Goal: Information Seeking & Learning: Compare options

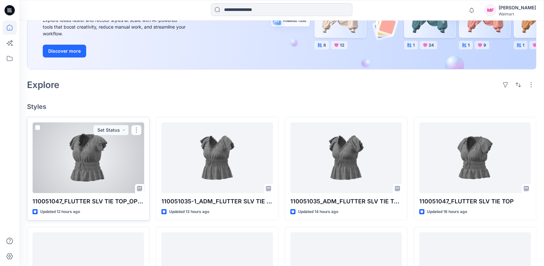
scroll to position [107, 0]
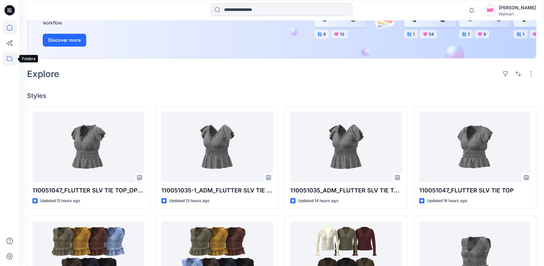
click at [10, 57] on icon at bounding box center [10, 58] width 6 height 5
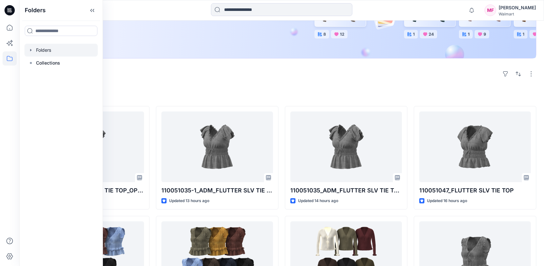
click at [30, 49] on icon "button" at bounding box center [30, 50] width 5 height 5
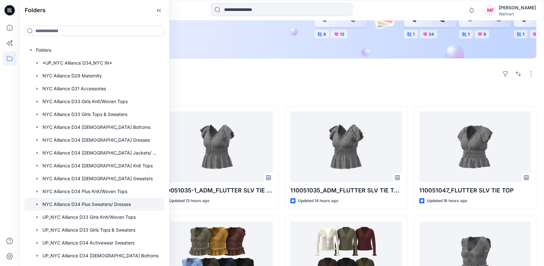
scroll to position [86, 0]
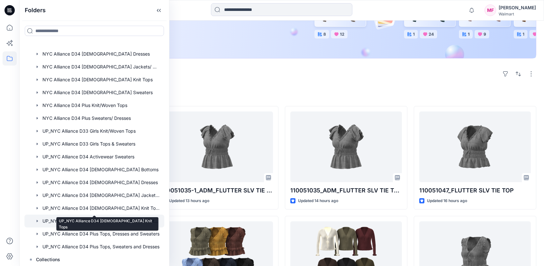
drag, startPoint x: 87, startPoint y: 209, endPoint x: 85, endPoint y: 221, distance: 11.4
click at [85, 221] on div "*UP_NYC Alliance D34_NYC IN* NYC Alliance D29 Maternity NYC Alliance D31 Access…" at bounding box center [94, 111] width 140 height 283
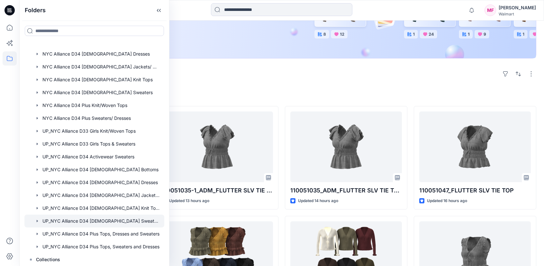
click at [85, 221] on div at bounding box center [94, 221] width 140 height 13
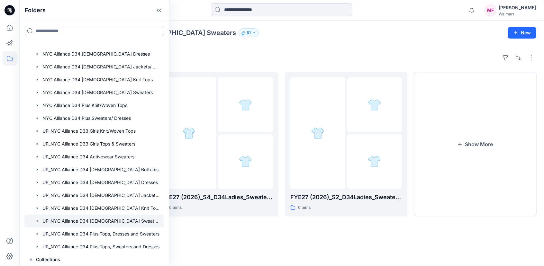
click at [288, 42] on div "Folders UP_NYC Alliance D34 Ladies Sweaters 61 New" at bounding box center [281, 33] width 525 height 24
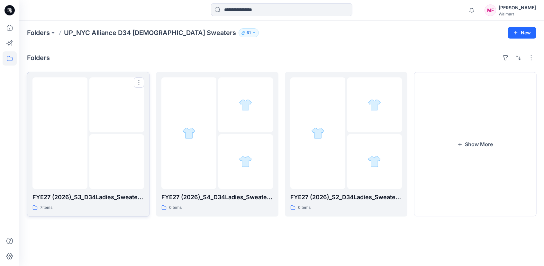
click at [117, 162] on img at bounding box center [117, 162] width 0 height 0
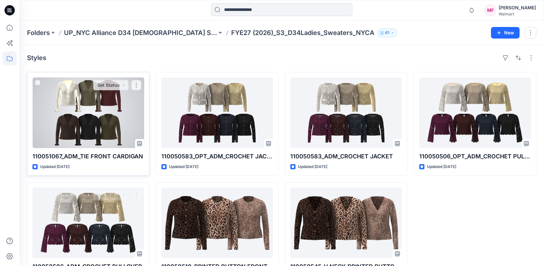
click at [102, 108] on div at bounding box center [88, 113] width 112 height 71
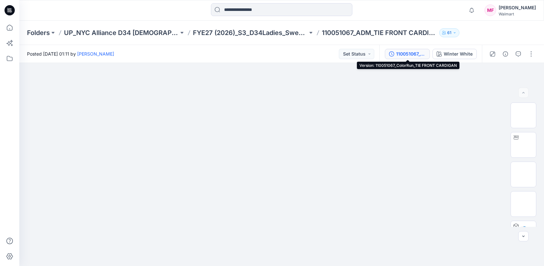
click at [411, 51] on div "110051067_ColorRun_TIE FRONT CARDIGAN" at bounding box center [411, 53] width 30 height 7
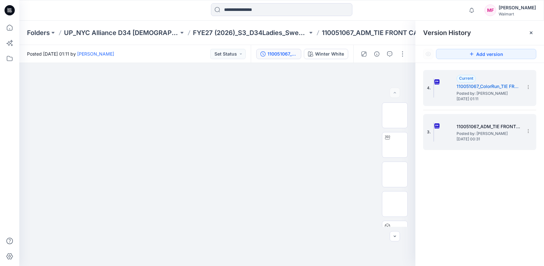
click at [434, 137] on img at bounding box center [434, 132] width 1 height 19
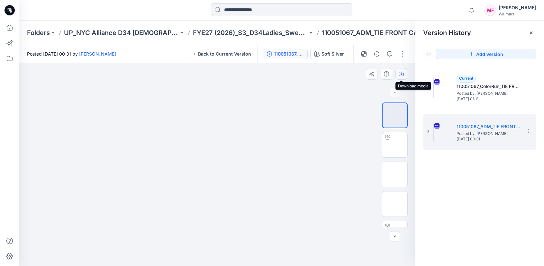
click at [405, 73] on button "button" at bounding box center [402, 74] width 12 height 12
click at [395, 204] on img at bounding box center [395, 204] width 0 height 0
click at [401, 75] on icon "button" at bounding box center [401, 73] width 5 height 5
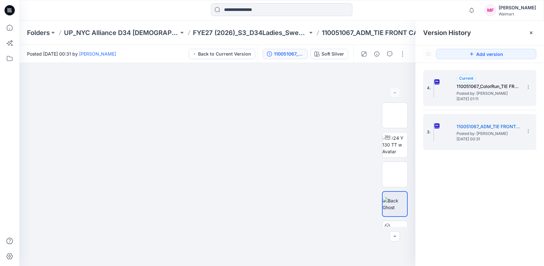
click at [471, 87] on h5 "110051067_ColorRun_TIE FRONT CARDIGAN" at bounding box center [489, 87] width 64 height 8
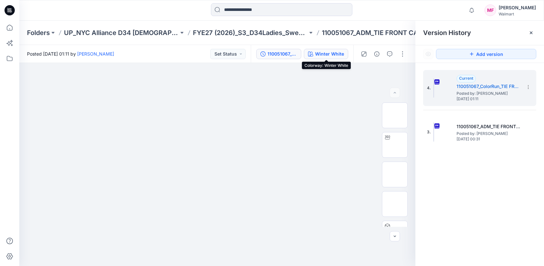
click at [339, 50] on button "Winter White" at bounding box center [326, 54] width 44 height 10
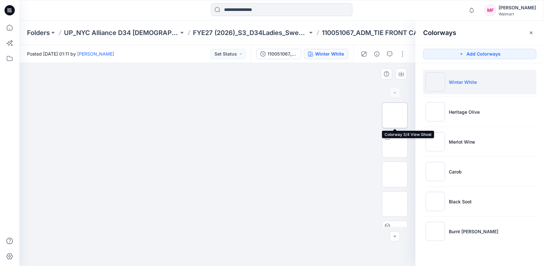
click at [395, 115] on img at bounding box center [395, 115] width 0 height 0
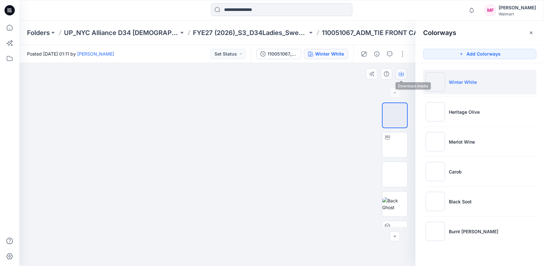
click at [396, 78] on button "button" at bounding box center [402, 74] width 12 height 12
click at [403, 86] on div at bounding box center [217, 164] width 396 height 203
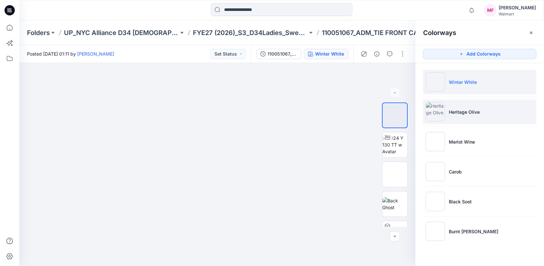
click at [447, 113] on li "Heritage Olive" at bounding box center [479, 112] width 113 height 24
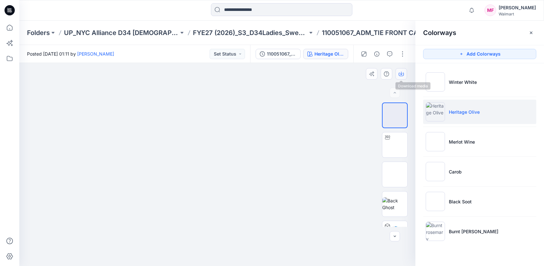
click at [403, 75] on icon "button" at bounding box center [401, 73] width 5 height 5
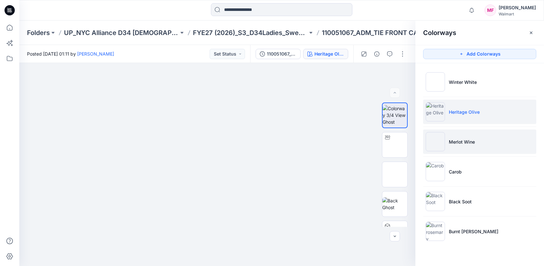
click at [430, 147] on img at bounding box center [435, 141] width 19 height 19
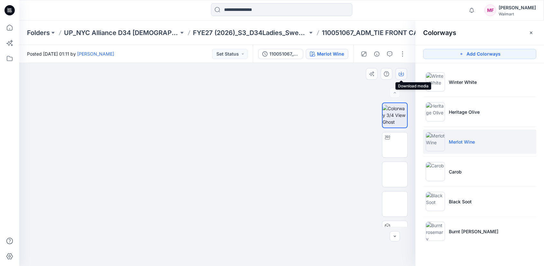
click at [401, 73] on icon "button" at bounding box center [401, 73] width 3 height 3
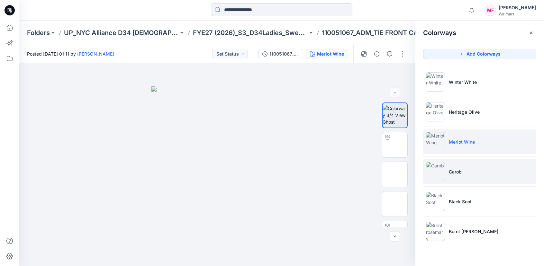
click at [433, 176] on img at bounding box center [435, 171] width 19 height 19
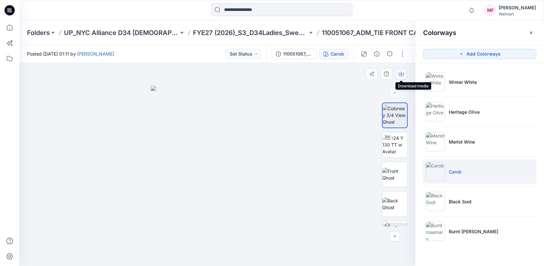
click at [399, 71] on icon "button" at bounding box center [401, 73] width 5 height 5
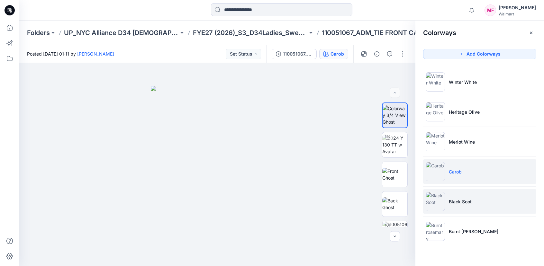
click at [430, 210] on img at bounding box center [435, 201] width 19 height 19
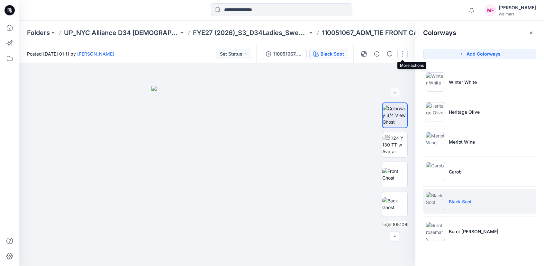
click at [402, 52] on button "button" at bounding box center [403, 54] width 10 height 10
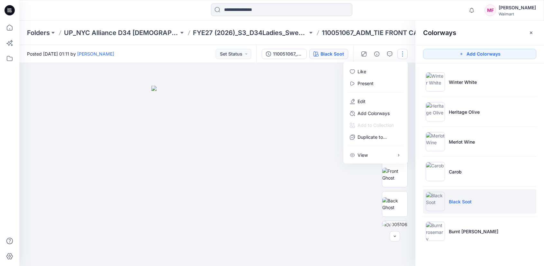
click at [412, 116] on div at bounding box center [394, 165] width 41 height 124
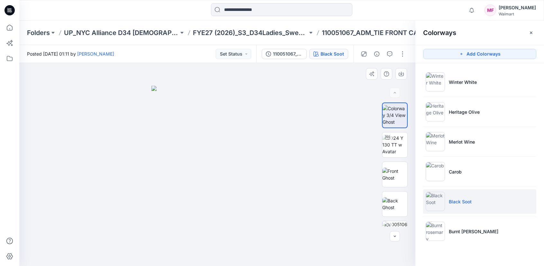
click at [398, 64] on div at bounding box center [217, 164] width 396 height 203
click at [398, 72] on button "button" at bounding box center [402, 74] width 12 height 12
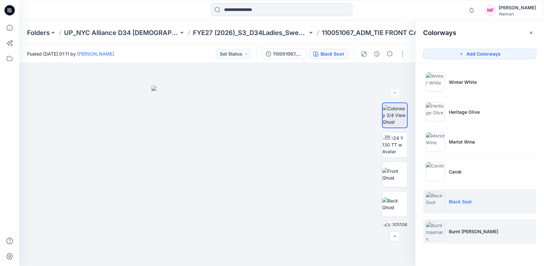
click at [449, 234] on p "Burnt rosemary" at bounding box center [474, 231] width 50 height 7
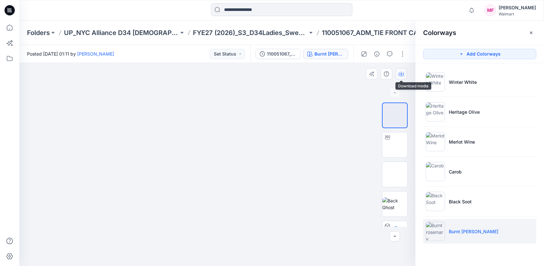
click at [403, 73] on icon "button" at bounding box center [401, 75] width 5 height 4
click at [10, 30] on icon at bounding box center [10, 28] width 14 height 14
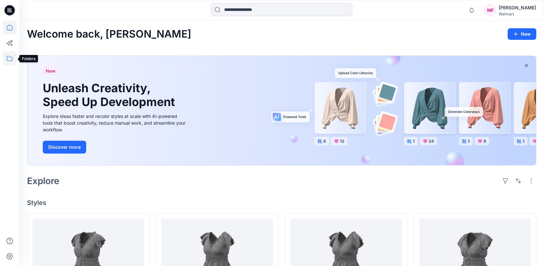
click at [7, 61] on icon at bounding box center [10, 58] width 14 height 14
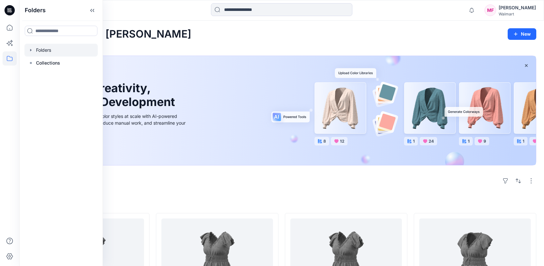
click at [30, 50] on icon "button" at bounding box center [30, 50] width 1 height 2
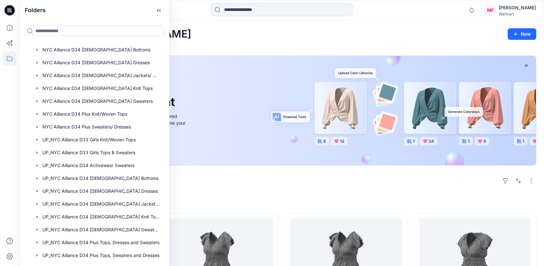
scroll to position [86, 0]
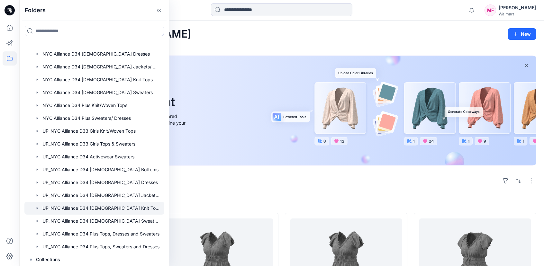
click at [117, 208] on div at bounding box center [94, 208] width 140 height 13
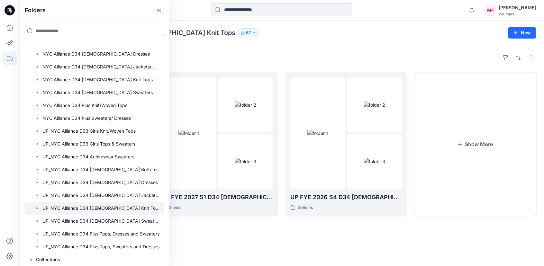
click at [229, 230] on h4 "Styles" at bounding box center [281, 231] width 509 height 8
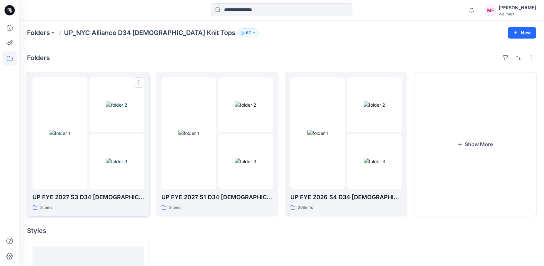
click at [64, 172] on div at bounding box center [59, 134] width 55 height 112
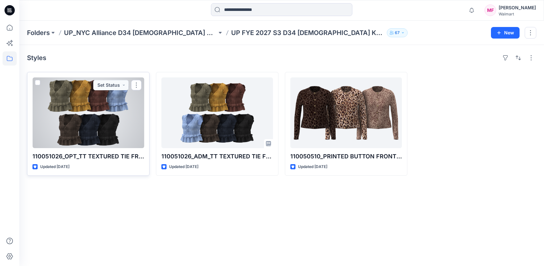
click at [124, 146] on div at bounding box center [88, 113] width 112 height 71
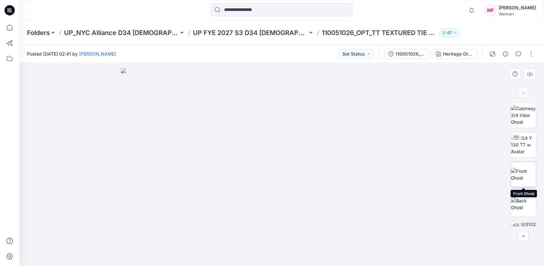
click at [523, 181] on img at bounding box center [523, 175] width 25 height 14
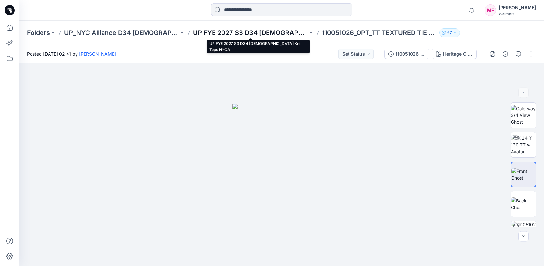
click at [254, 34] on p "UP FYE 2027 S3 D34 Ladies Knit Tops NYCA" at bounding box center [250, 32] width 115 height 9
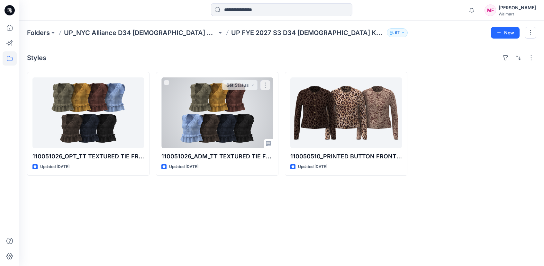
click at [230, 114] on div at bounding box center [217, 113] width 112 height 71
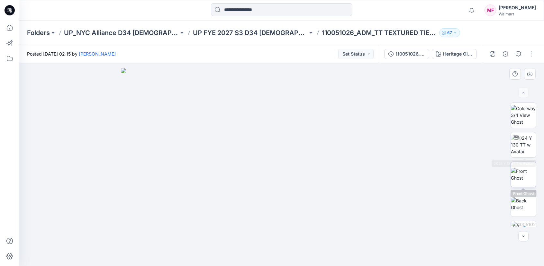
click at [530, 172] on img at bounding box center [523, 175] width 25 height 14
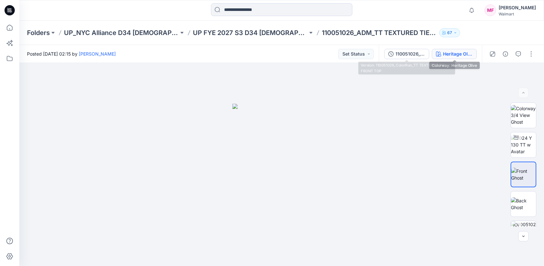
click at [447, 51] on div "Heritage Olive" at bounding box center [458, 53] width 30 height 7
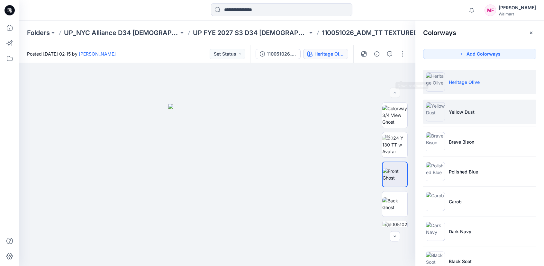
scroll to position [19, 0]
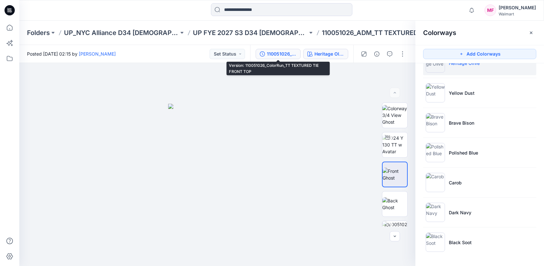
click at [287, 50] on div "110051026_ColorRun_TT TEXTURED TIE FRONT TOP" at bounding box center [282, 53] width 30 height 7
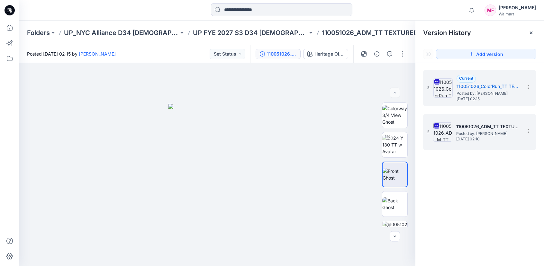
click at [488, 132] on span "Posted by: Zhonglin Wang" at bounding box center [488, 134] width 64 height 6
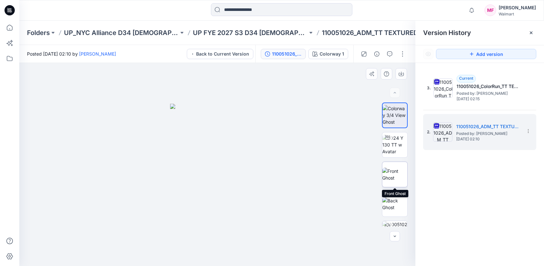
click at [398, 176] on img at bounding box center [394, 175] width 25 height 14
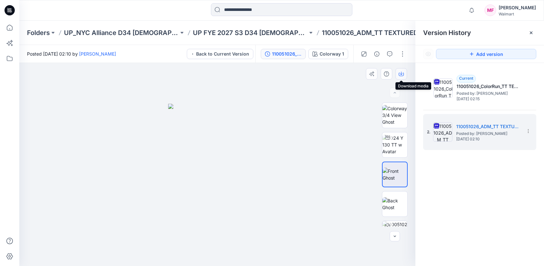
click at [402, 72] on icon "button" at bounding box center [401, 73] width 5 height 5
click at [393, 210] on img at bounding box center [394, 204] width 25 height 14
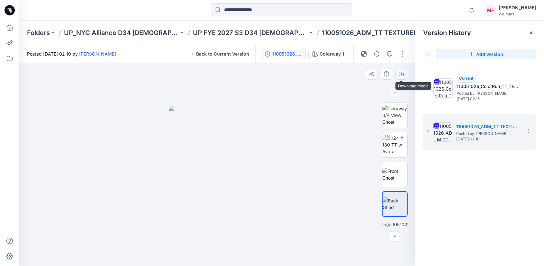
click at [401, 75] on icon "button" at bounding box center [401, 73] width 5 height 5
click at [214, 53] on button "Back to Current Version" at bounding box center [220, 54] width 67 height 10
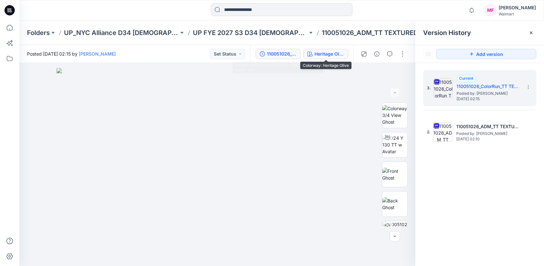
click at [322, 54] on div "Heritage Olive" at bounding box center [330, 53] width 30 height 7
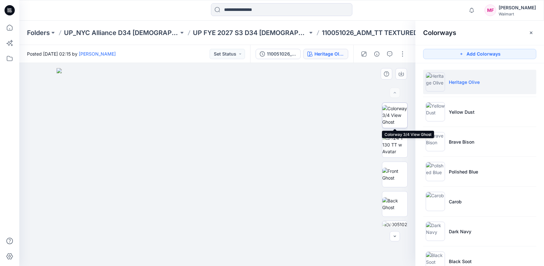
click at [390, 114] on img at bounding box center [394, 115] width 25 height 20
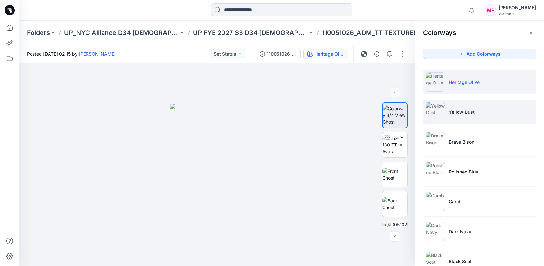
click at [457, 104] on li "Yellow Dust" at bounding box center [479, 112] width 113 height 24
click at [431, 84] on img at bounding box center [435, 81] width 19 height 19
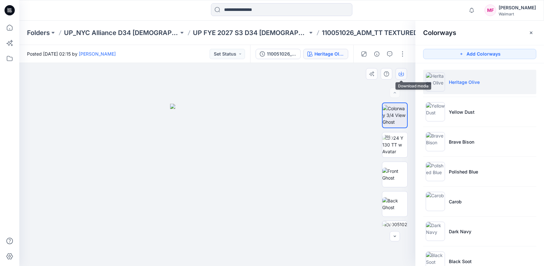
click at [400, 75] on icon "button" at bounding box center [401, 73] width 5 height 5
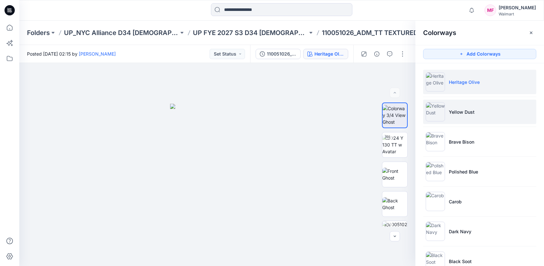
click at [431, 111] on img at bounding box center [435, 111] width 19 height 19
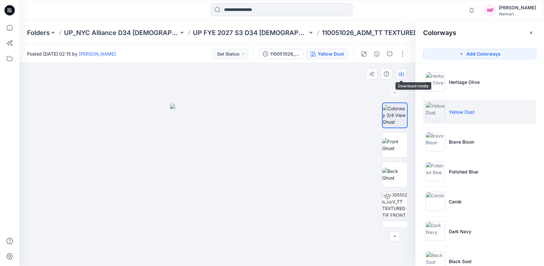
click at [396, 73] on button "button" at bounding box center [402, 74] width 12 height 12
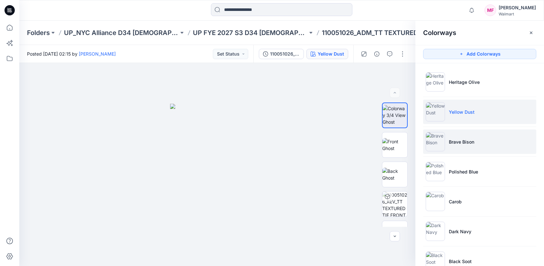
click at [435, 142] on img at bounding box center [435, 141] width 19 height 19
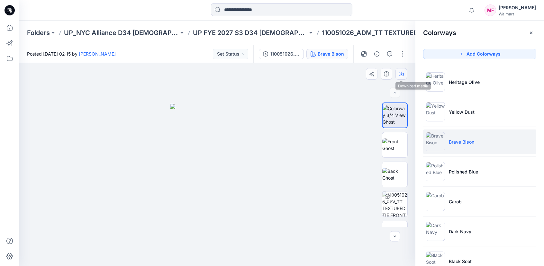
click at [403, 76] on icon "button" at bounding box center [401, 75] width 5 height 4
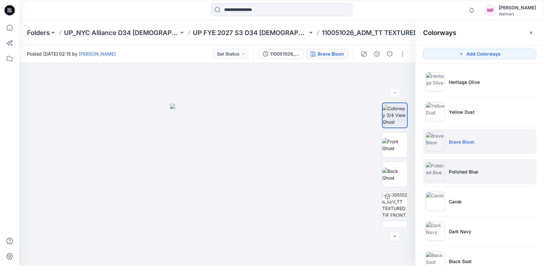
click at [455, 181] on li "Polished Blue" at bounding box center [479, 172] width 113 height 24
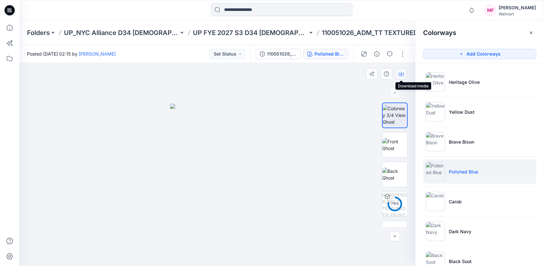
click at [399, 77] on button "button" at bounding box center [402, 74] width 12 height 12
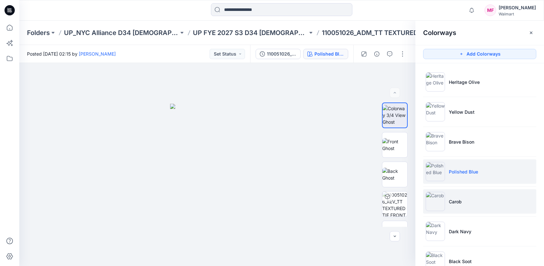
click at [460, 200] on p "Carob" at bounding box center [455, 201] width 13 height 7
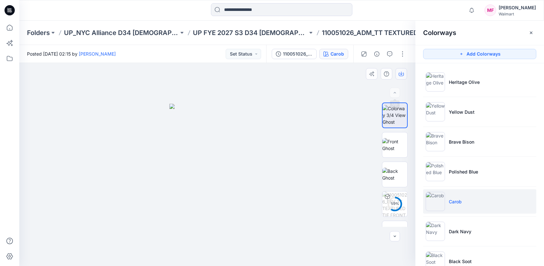
click at [401, 75] on icon "button" at bounding box center [401, 73] width 5 height 5
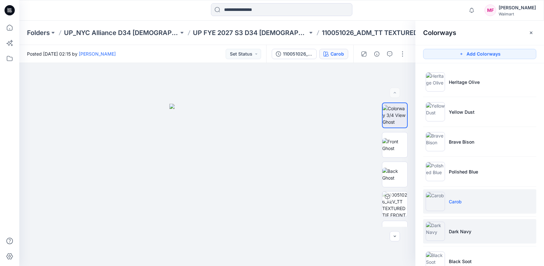
click at [456, 224] on li "Dark Navy" at bounding box center [479, 231] width 113 height 24
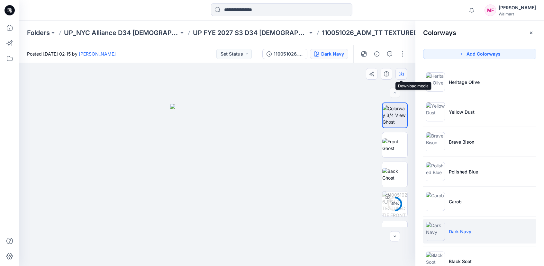
click at [401, 74] on icon "button" at bounding box center [401, 73] width 5 height 5
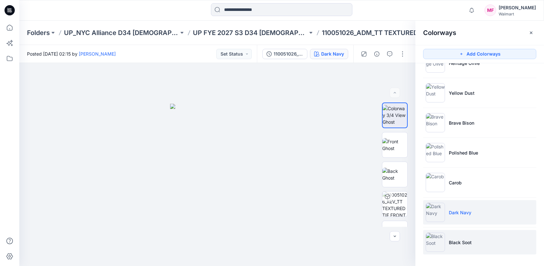
click at [457, 238] on li "Black Soot" at bounding box center [479, 242] width 113 height 24
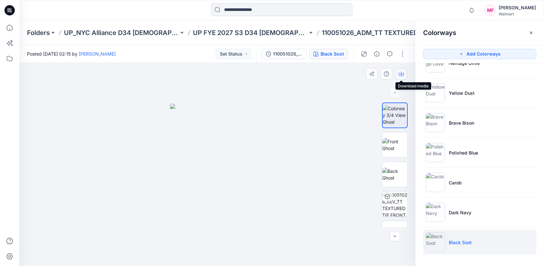
click at [404, 75] on icon "button" at bounding box center [401, 75] width 5 height 4
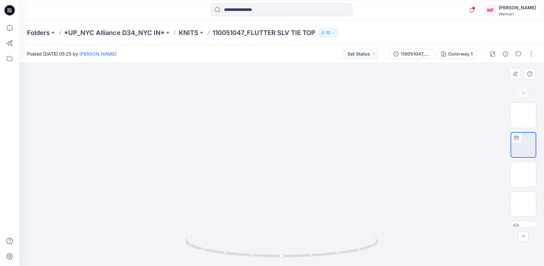
drag, startPoint x: 293, startPoint y: 91, endPoint x: 293, endPoint y: 95, distance: 3.9
drag, startPoint x: 392, startPoint y: 126, endPoint x: 392, endPoint y: 121, distance: 5.2
